Goal: Navigation & Orientation: Find specific page/section

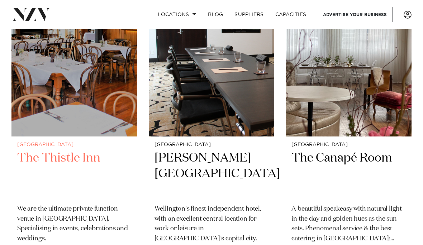
scroll to position [2816, 0]
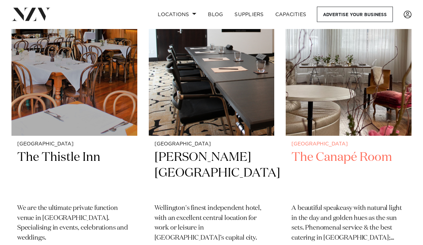
click at [362, 150] on h2 "The Canapé Room" at bounding box center [349, 174] width 114 height 48
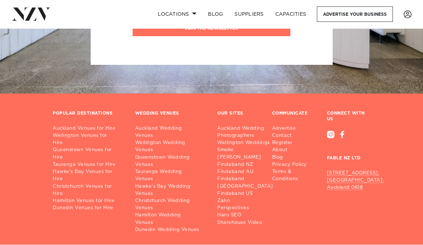
scroll to position [4579, 0]
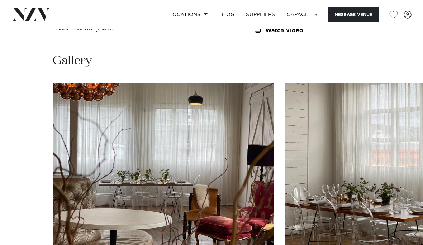
scroll to position [649, 0]
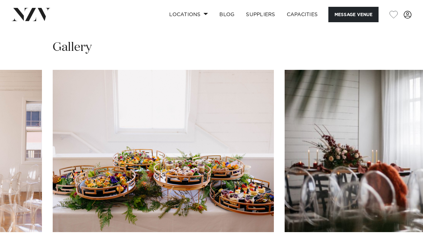
drag, startPoint x: 404, startPoint y: 244, endPoint x: 0, endPoint y: -649, distance: 980.2
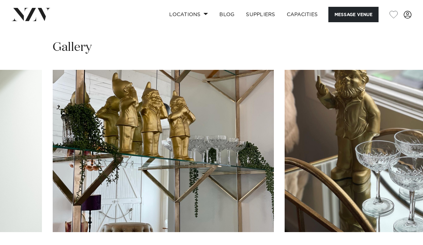
drag, startPoint x: 404, startPoint y: 244, endPoint x: 0, endPoint y: -649, distance: 980.2
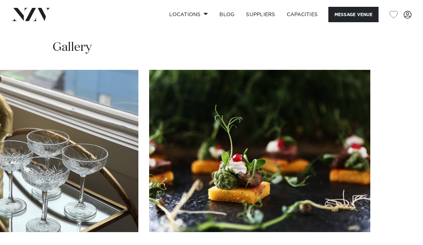
click at [404, 244] on swiper-container at bounding box center [211, 168] width 423 height 197
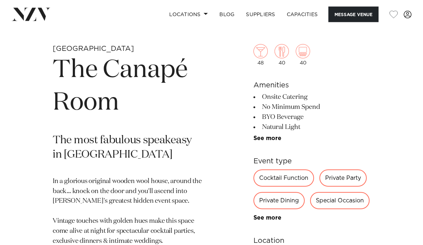
scroll to position [0, 0]
